Goal: Transaction & Acquisition: Purchase product/service

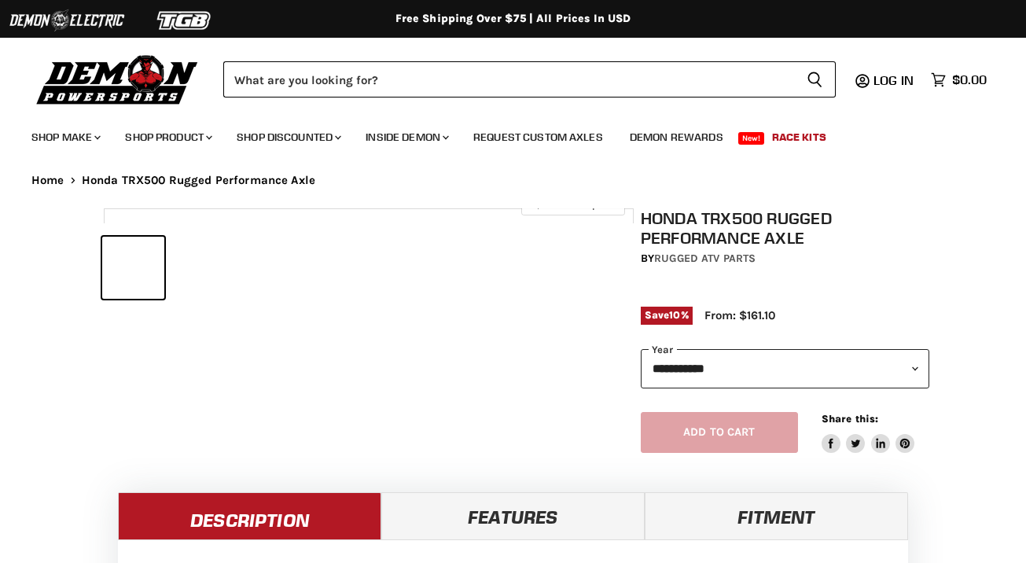
select select "******"
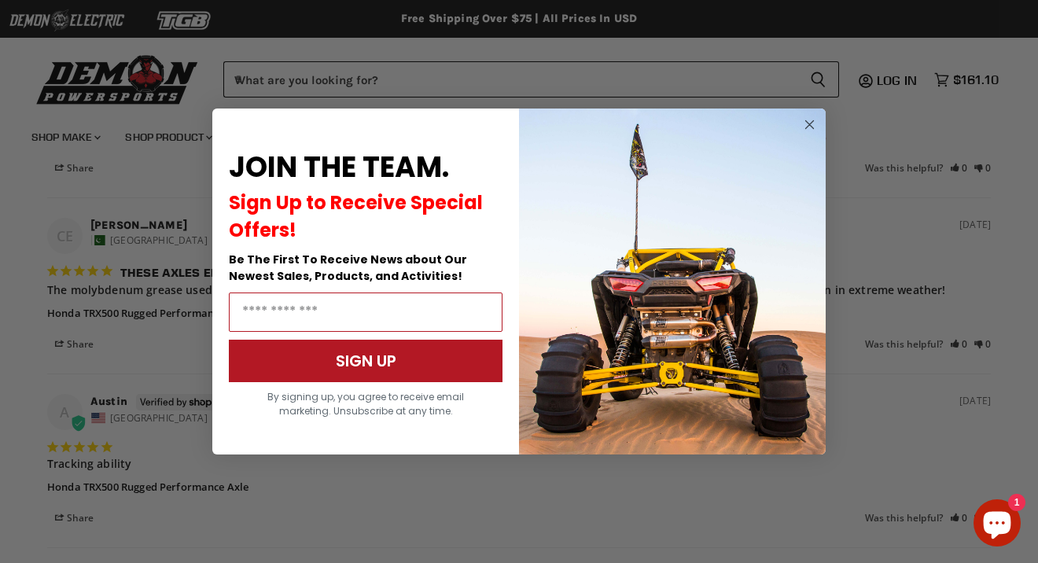
scroll to position [1688, 0]
